Goal: Task Accomplishment & Management: Manage account settings

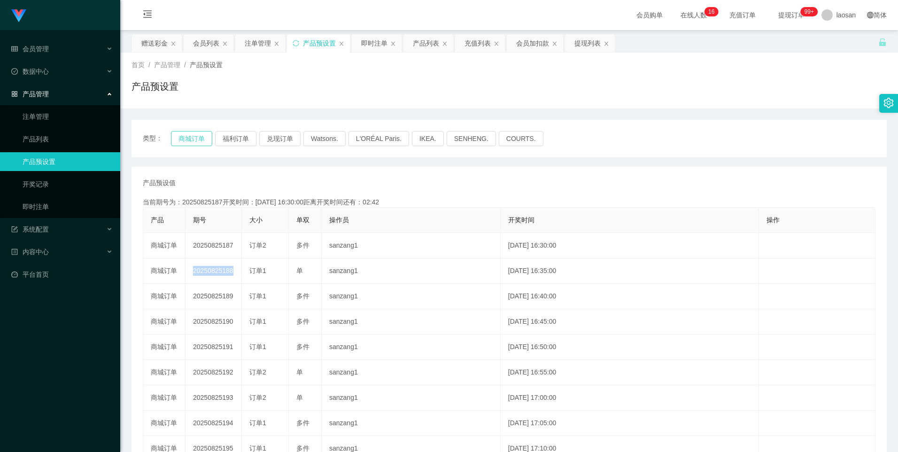
drag, startPoint x: 194, startPoint y: 139, endPoint x: 209, endPoint y: 138, distance: 14.1
click at [194, 139] on button "商城订单" at bounding box center [191, 138] width 41 height 15
click at [208, 38] on div "会员列表" at bounding box center [206, 43] width 26 height 18
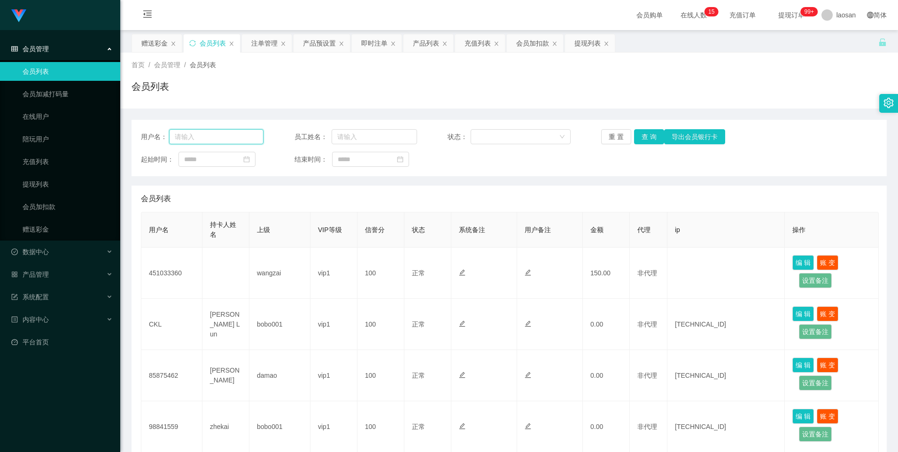
click at [241, 137] on input "text" at bounding box center [216, 136] width 95 height 15
paste input "Selina"
type input "Selina"
click at [651, 137] on button "查 询" at bounding box center [649, 136] width 30 height 15
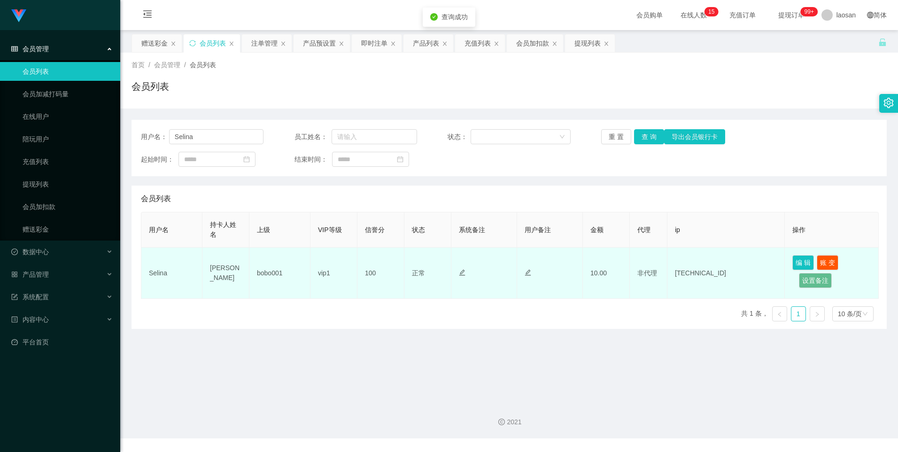
click at [592, 249] on td "10.00" at bounding box center [606, 273] width 47 height 51
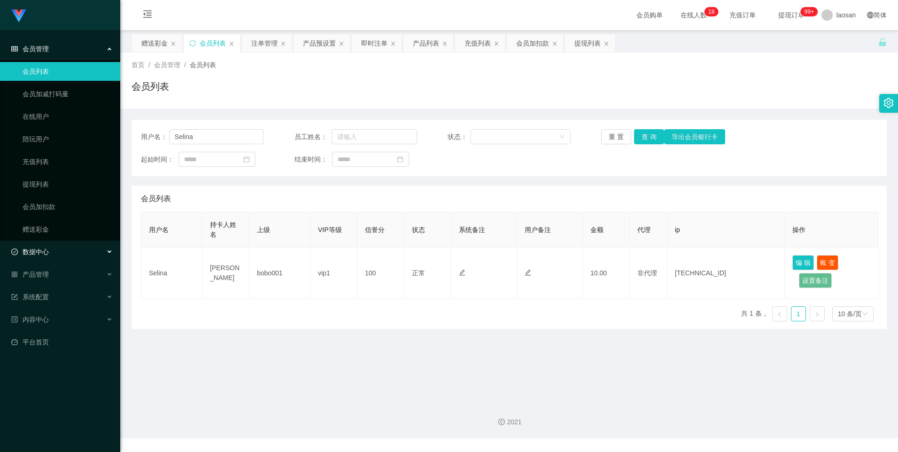
click at [53, 247] on div "数据中心" at bounding box center [60, 251] width 120 height 19
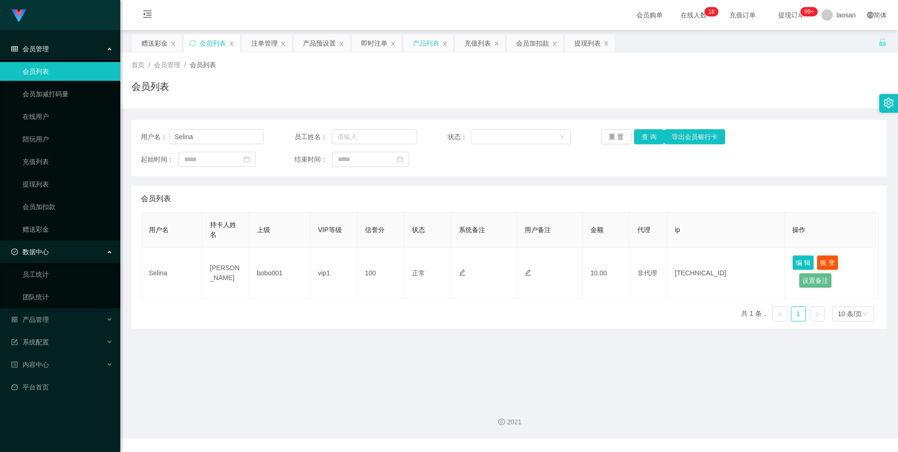
click at [418, 40] on div "产品列表" at bounding box center [426, 43] width 26 height 18
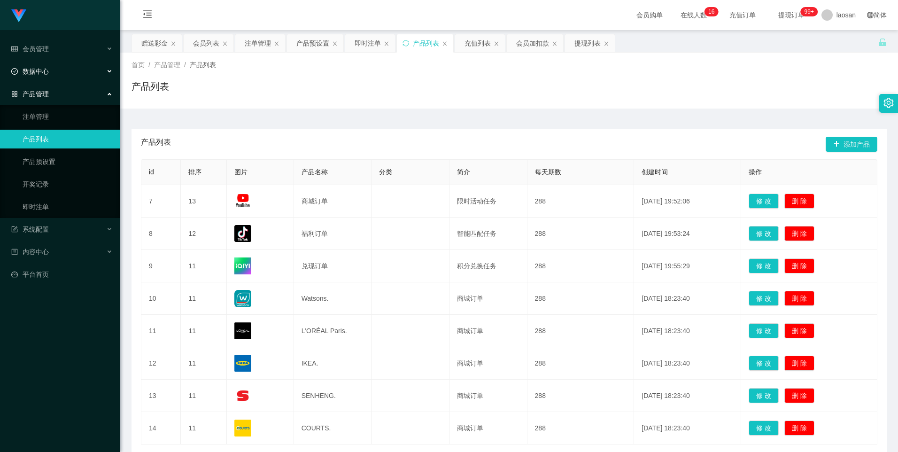
click at [79, 66] on div "数据中心" at bounding box center [60, 71] width 120 height 19
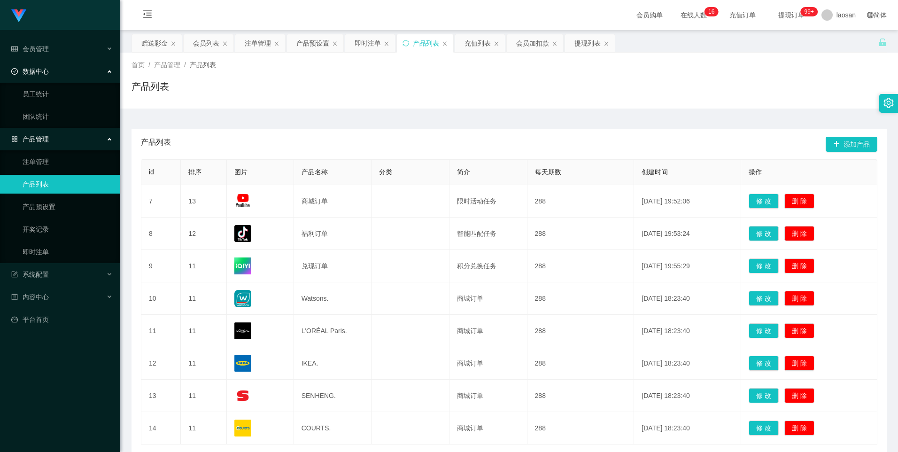
click at [60, 64] on div "数据中心" at bounding box center [60, 71] width 120 height 19
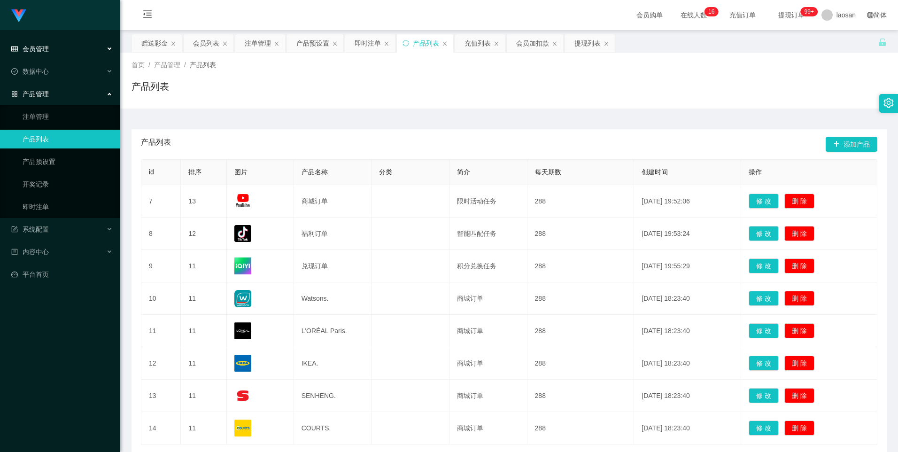
click at [66, 49] on div "会员管理" at bounding box center [60, 48] width 120 height 19
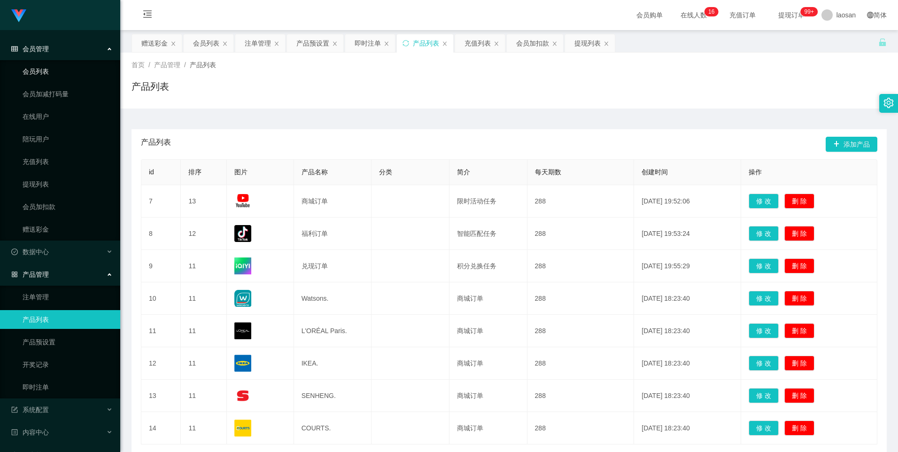
click at [55, 74] on link "会员列表" at bounding box center [68, 71] width 90 height 19
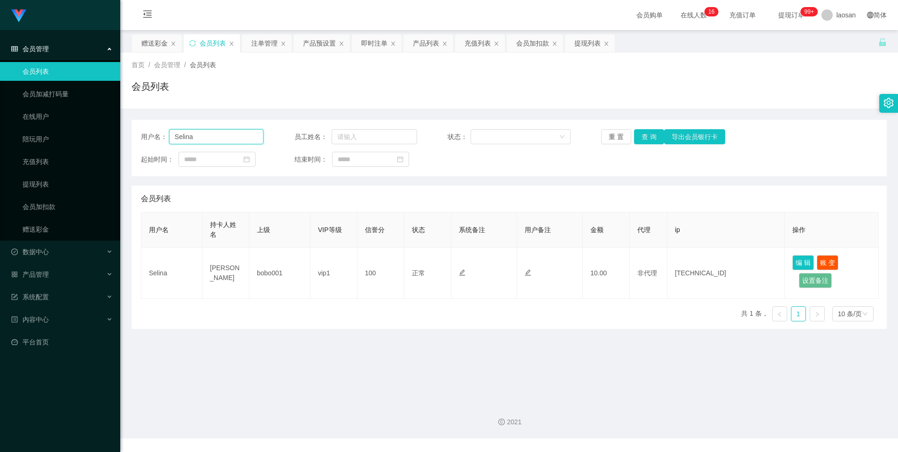
click at [233, 136] on input "Selina" at bounding box center [216, 136] width 95 height 15
click at [256, 44] on div "注单管理" at bounding box center [264, 43] width 26 height 18
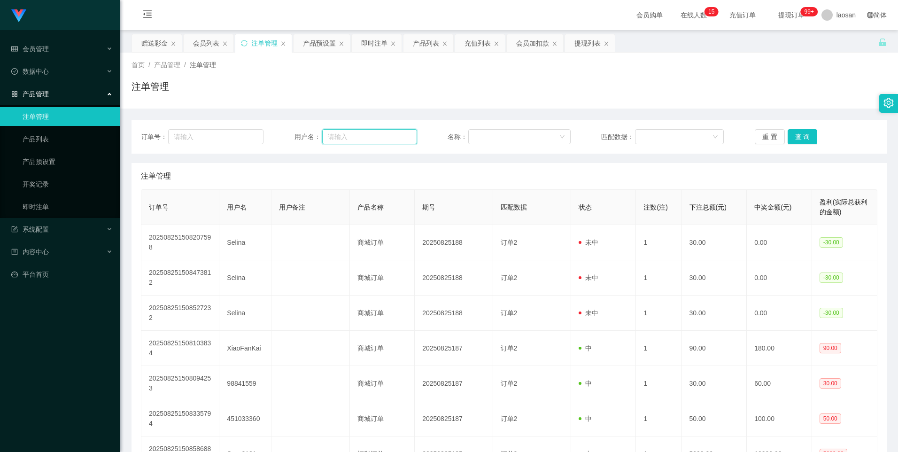
click at [337, 132] on input "text" at bounding box center [369, 136] width 95 height 15
paste input "Selina"
type input "Selina"
click at [794, 129] on div "订单号： 用户名： Selina 名称： 匹配数据： 重 置 查 询" at bounding box center [509, 137] width 755 height 34
click at [795, 133] on button "查 询" at bounding box center [803, 136] width 30 height 15
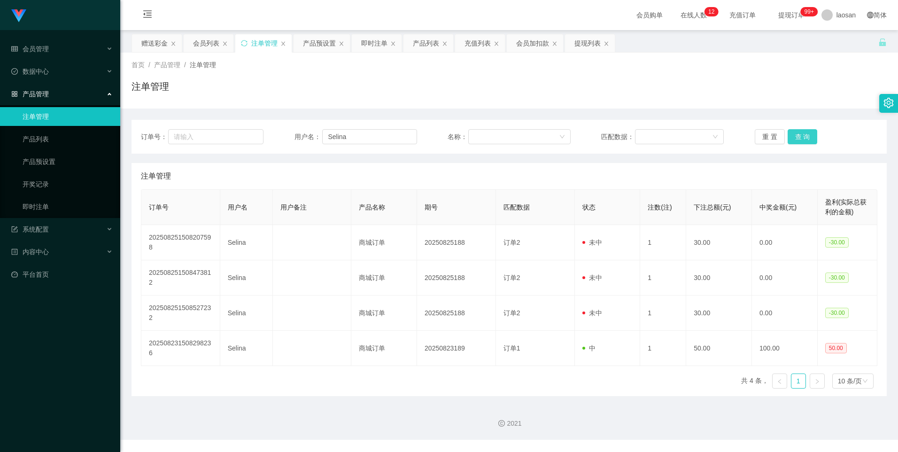
click at [792, 135] on button "查 询" at bounding box center [803, 136] width 30 height 15
click at [792, 135] on div "重 置 查 询" at bounding box center [816, 136] width 123 height 15
click at [792, 135] on button "查 询" at bounding box center [803, 136] width 30 height 15
click at [792, 135] on div "重 置 查 询" at bounding box center [816, 136] width 123 height 15
drag, startPoint x: 376, startPoint y: 136, endPoint x: 260, endPoint y: 132, distance: 116.1
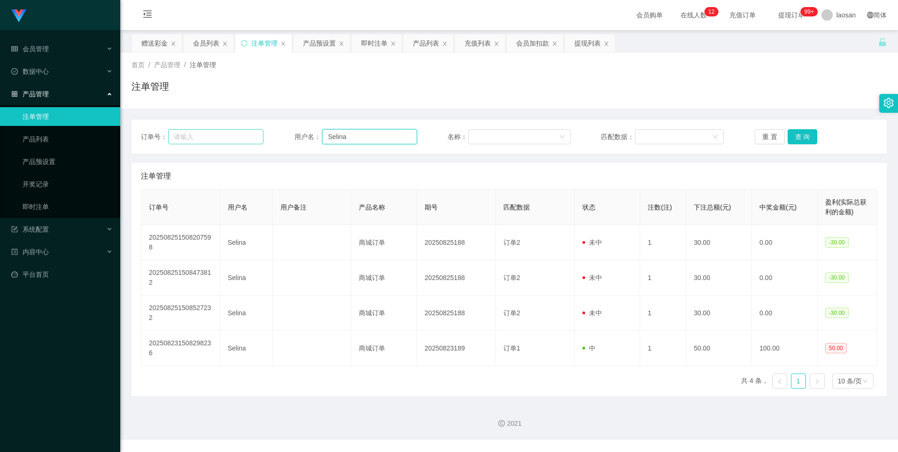
click at [260, 132] on div "订单号： 用户名： Selina 名称： 匹配数据： 重 置 查 询" at bounding box center [509, 136] width 737 height 15
click at [211, 43] on div "会员列表" at bounding box center [206, 43] width 26 height 18
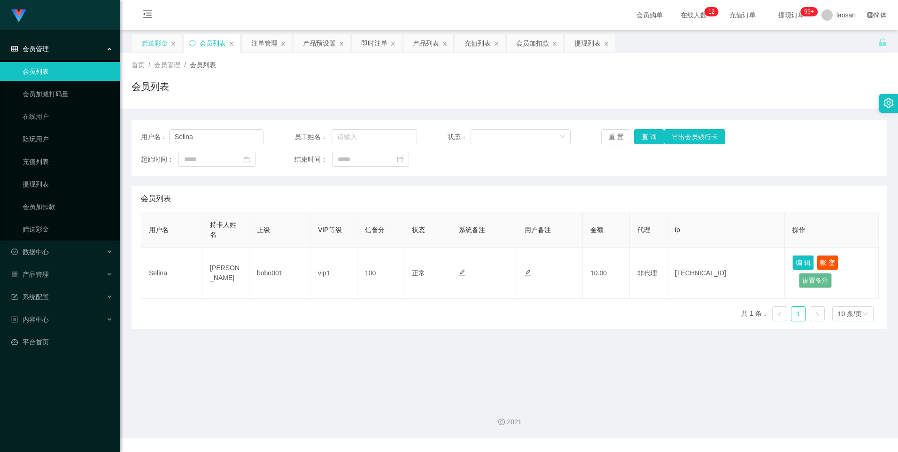
click at [155, 42] on div "赠送彩金" at bounding box center [154, 43] width 26 height 18
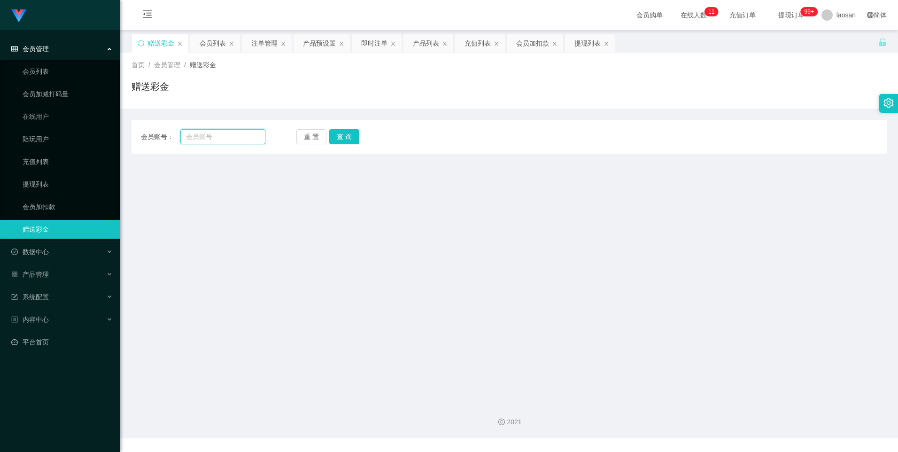
click at [227, 130] on input "text" at bounding box center [222, 136] width 85 height 15
paste input "Selina"
type input "Selina"
click at [352, 139] on button "查 询" at bounding box center [344, 136] width 30 height 15
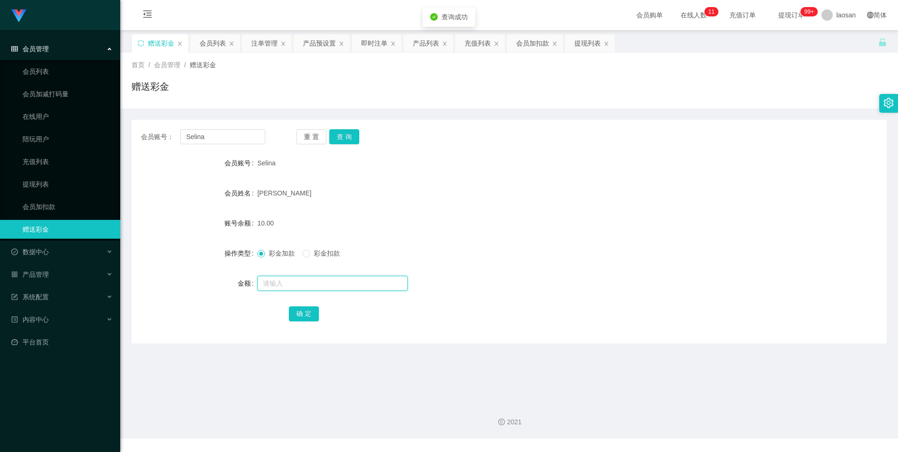
click at [274, 286] on input "text" at bounding box center [332, 283] width 150 height 15
type input "120"
click at [303, 316] on button "确 定" at bounding box center [304, 313] width 30 height 15
